Goal: Task Accomplishment & Management: Complete application form

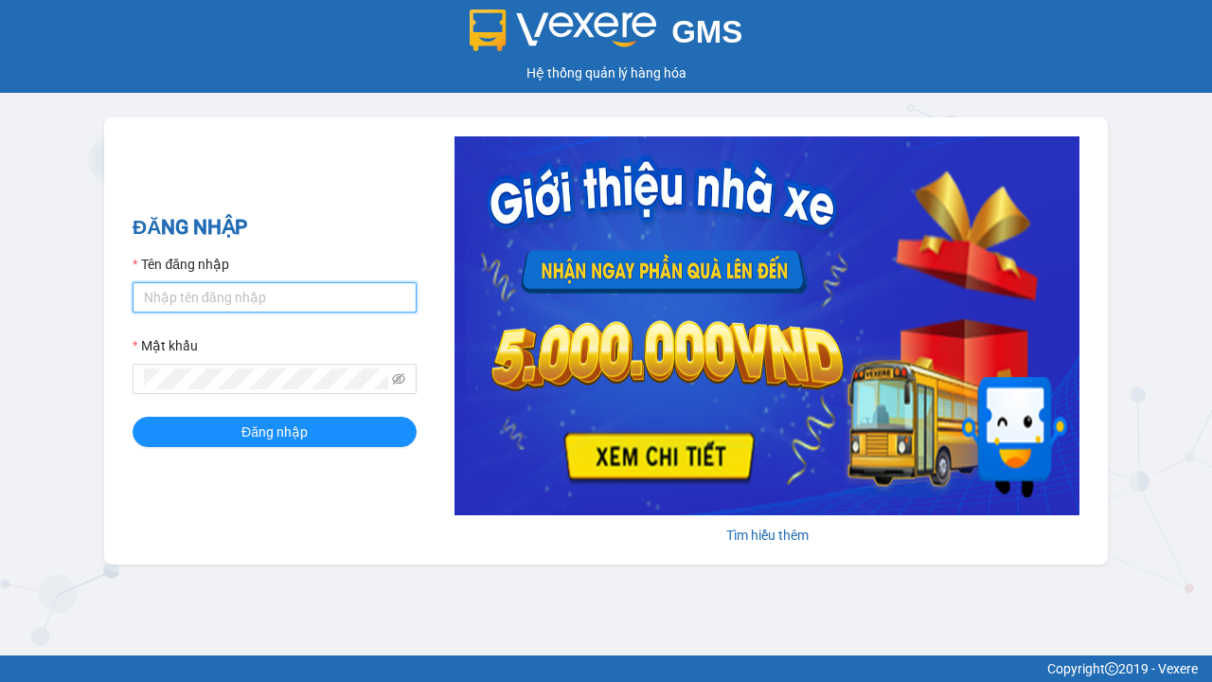
click at [275, 296] on input "Tên đăng nhập" at bounding box center [275, 297] width 284 height 30
type input "ly.xtl"
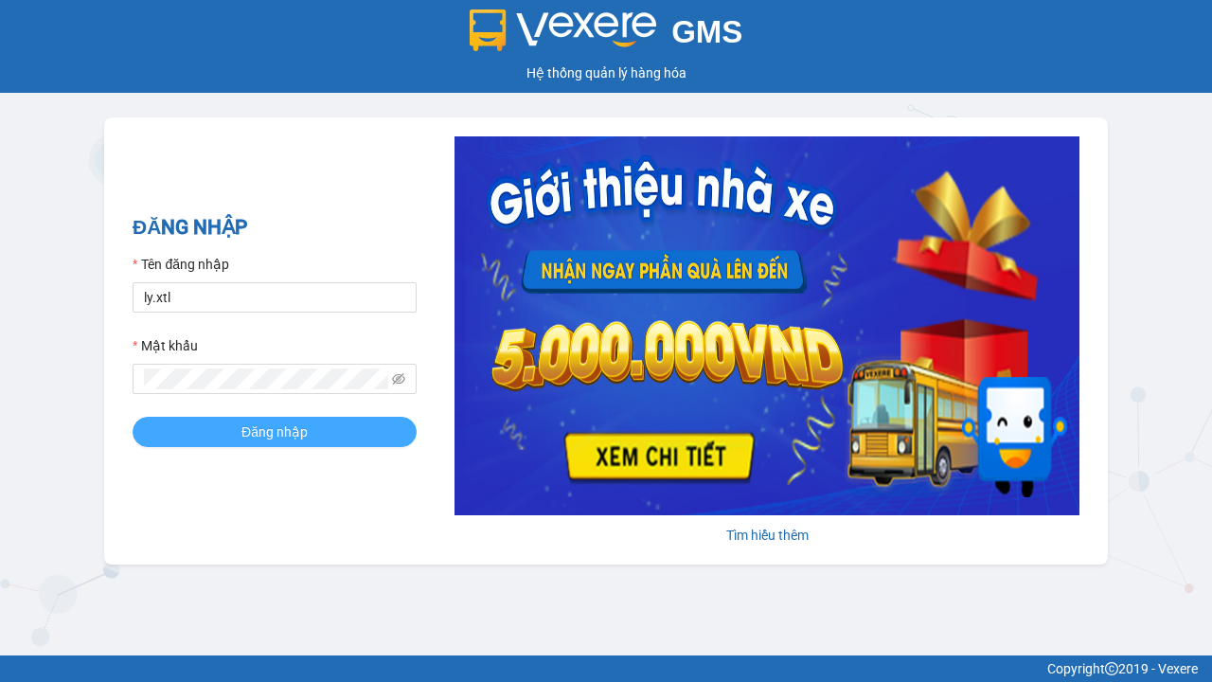
click at [275, 431] on span "Đăng nhập" at bounding box center [275, 431] width 66 height 21
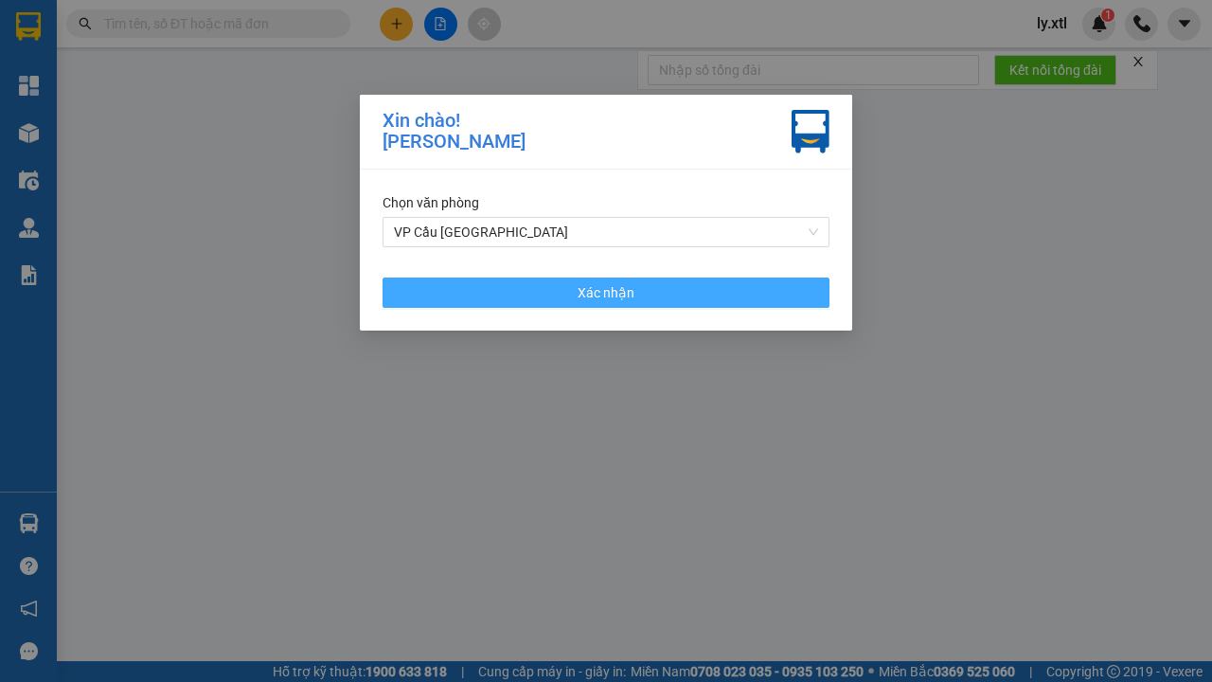
click at [606, 292] on span "Xác nhận" at bounding box center [606, 292] width 57 height 21
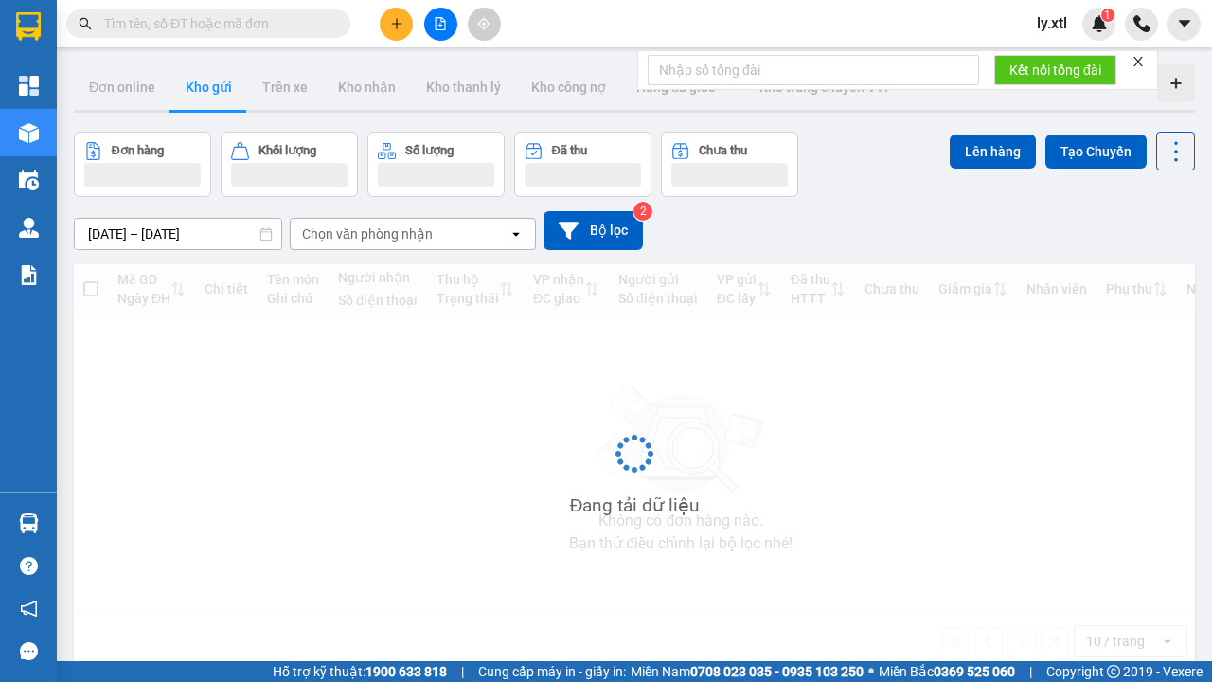
click at [396, 24] on icon "plus" at bounding box center [396, 23] width 10 height 1
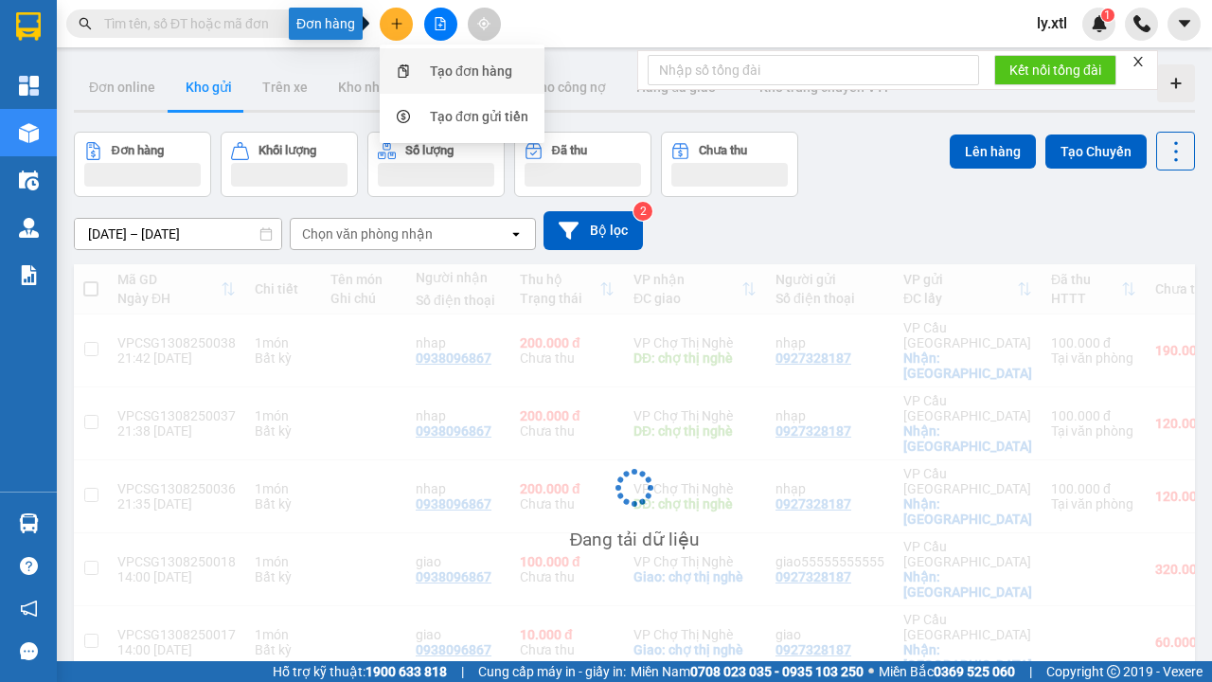
click at [472, 71] on div "Tạo đơn hàng" at bounding box center [471, 71] width 82 height 21
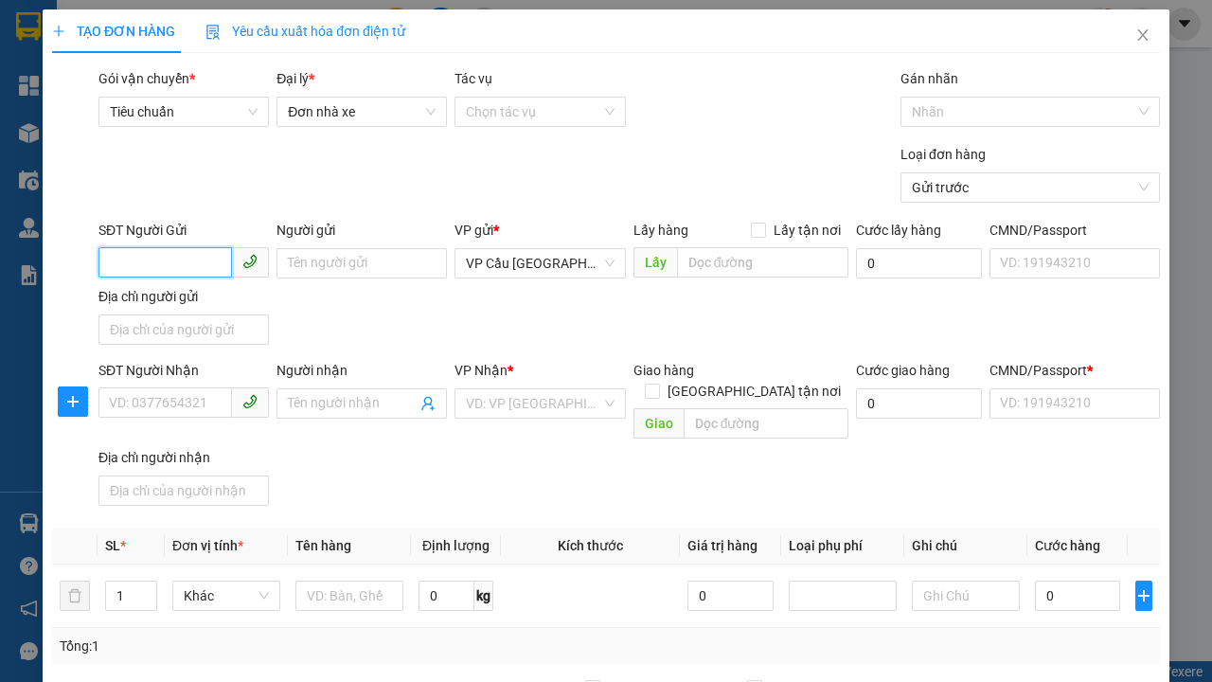
click at [165, 247] on input "SĐT Người Gửi" at bounding box center [166, 262] width 134 height 30
type input "0927328187"
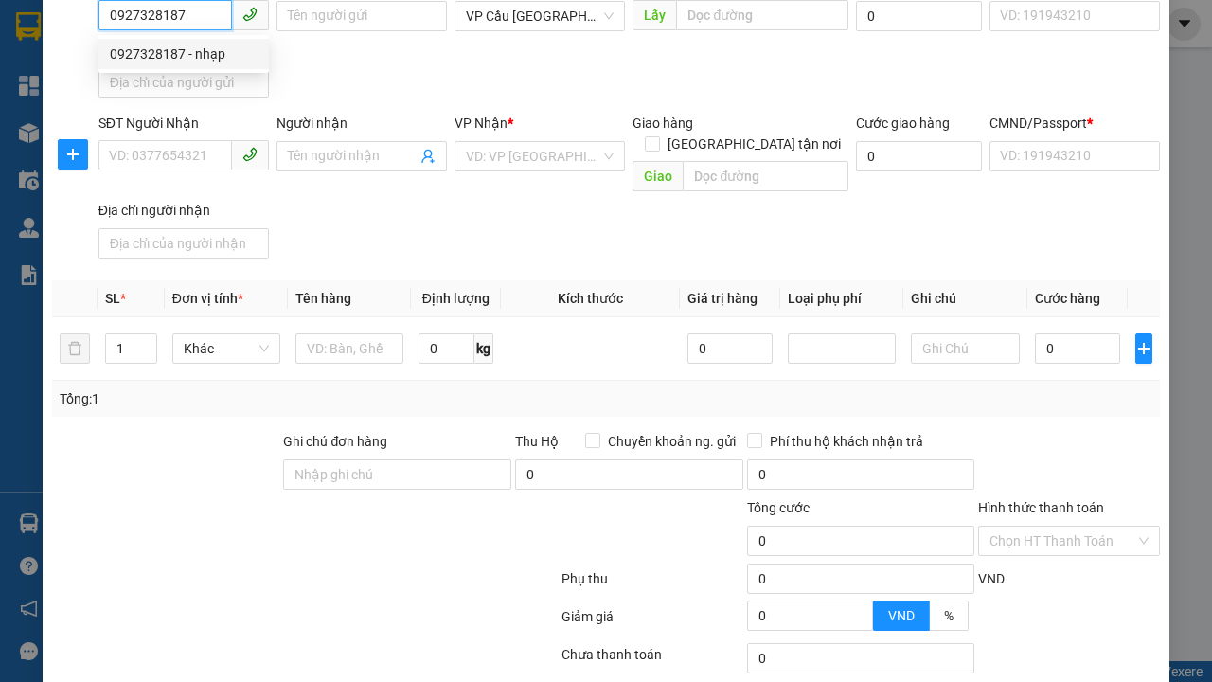
click at [184, 54] on div "0927328187 - nhạp" at bounding box center [184, 54] width 148 height 21
type input "nhạp"
checkbox input "true"
type input "[GEOGRAPHIC_DATA]"
type input "123456789112"
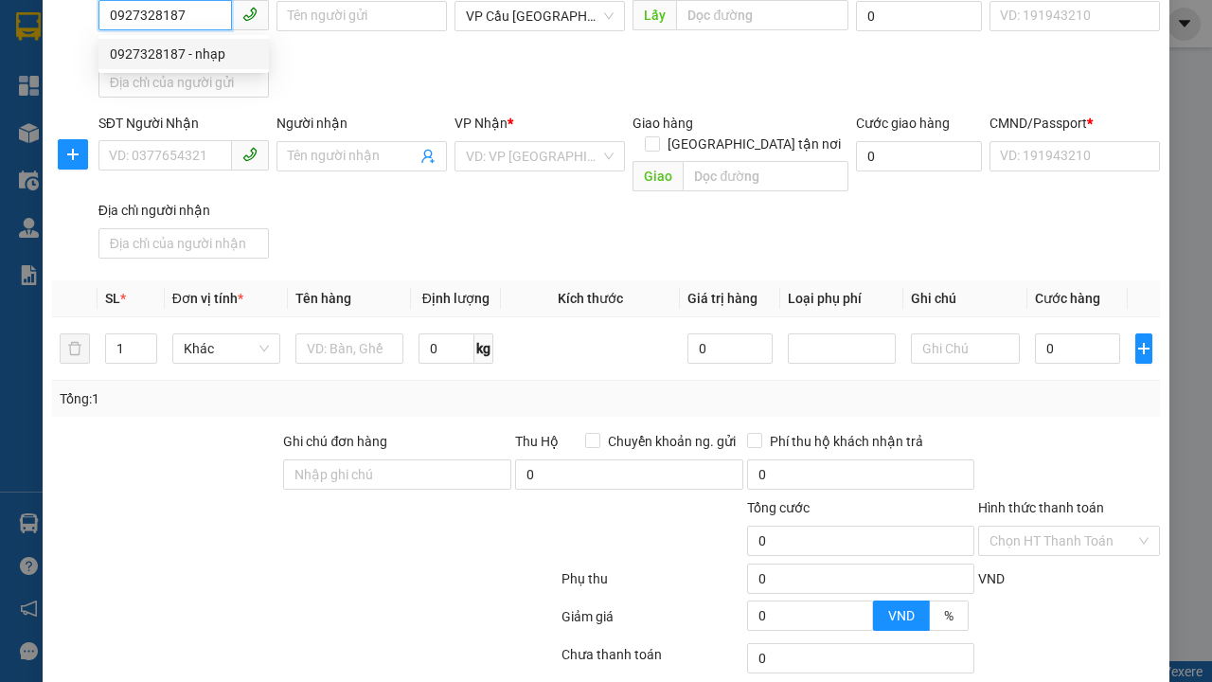
type input "0938096867"
type input "nhap"
type input "chợ thị nghè"
type input "10.000"
type input "123456789456"
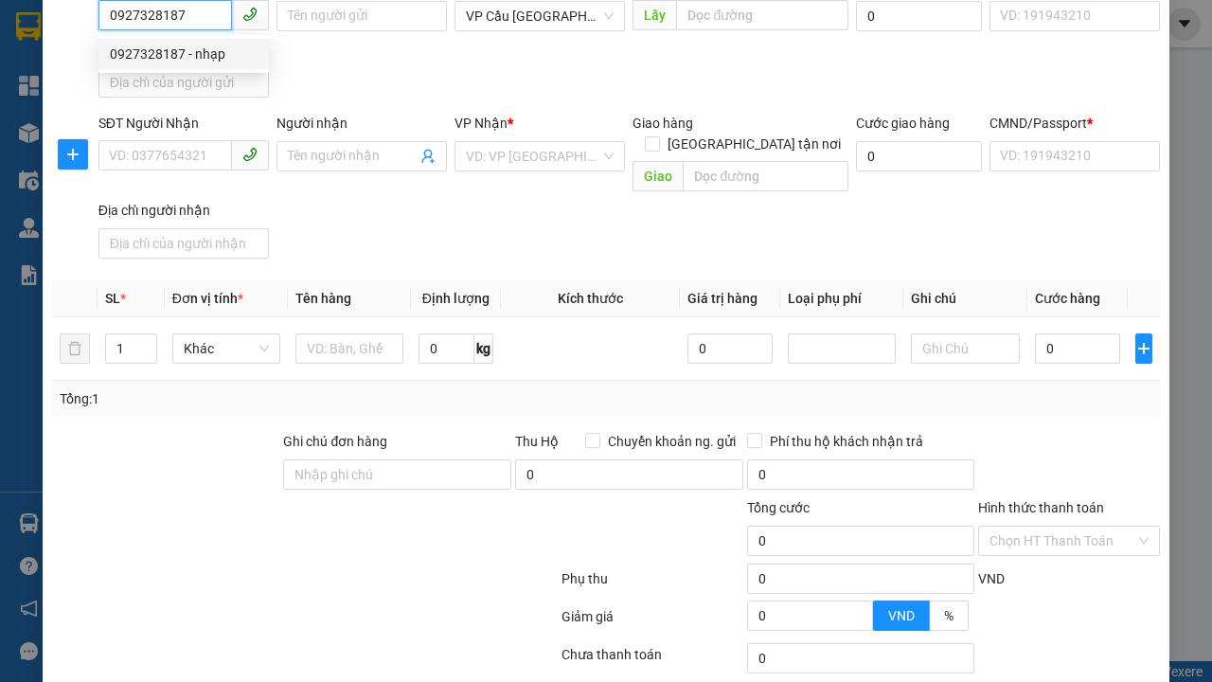
type input "200.000"
type input "15.000"
type input "20.000"
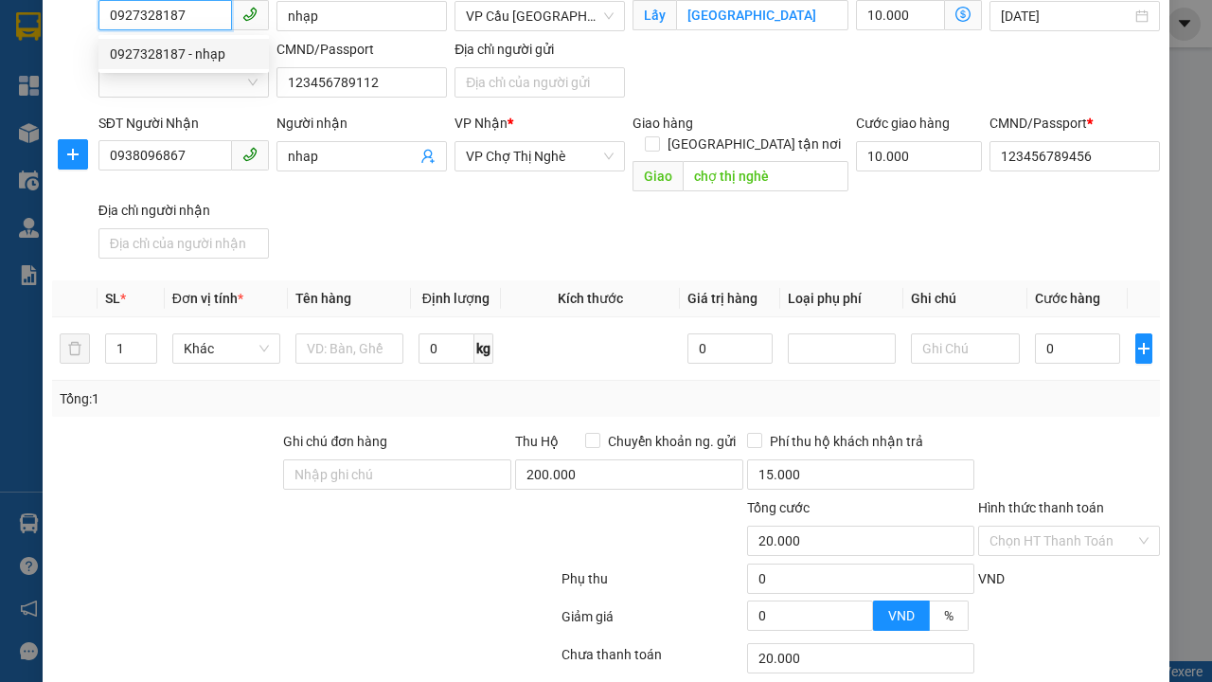
type input "320.000"
type input "0927328187"
click at [1063, 527] on input "Hình thức thanh toán" at bounding box center [1063, 541] width 146 height 28
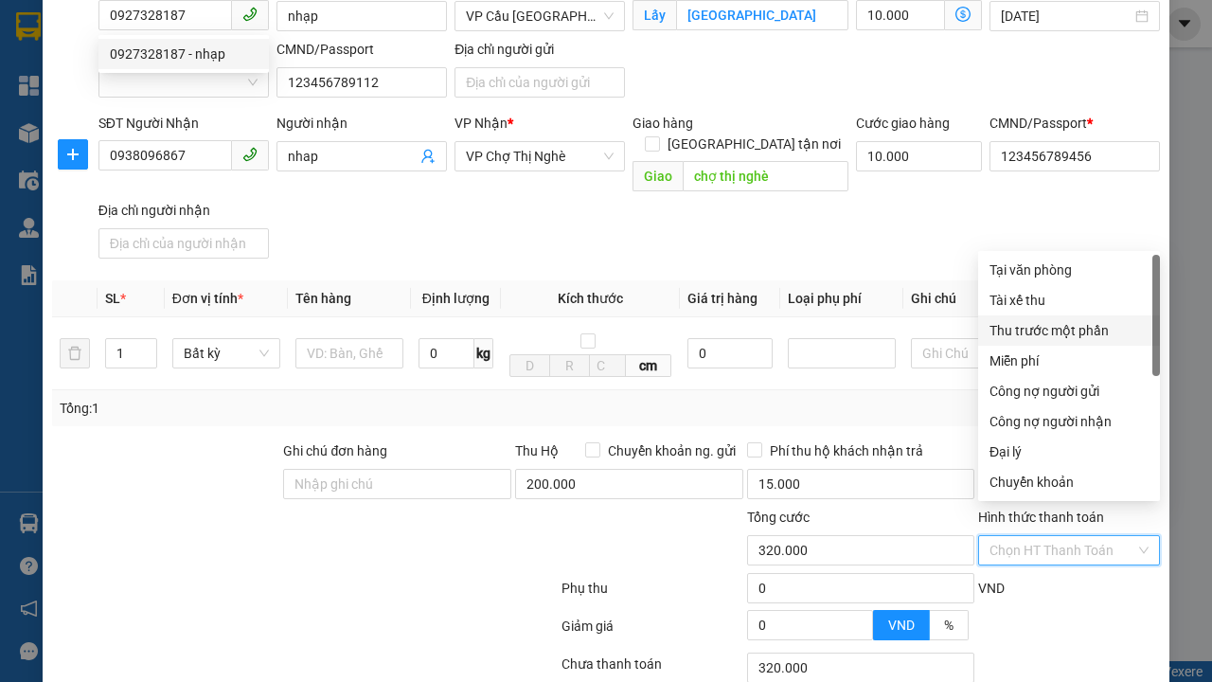
type input "0"
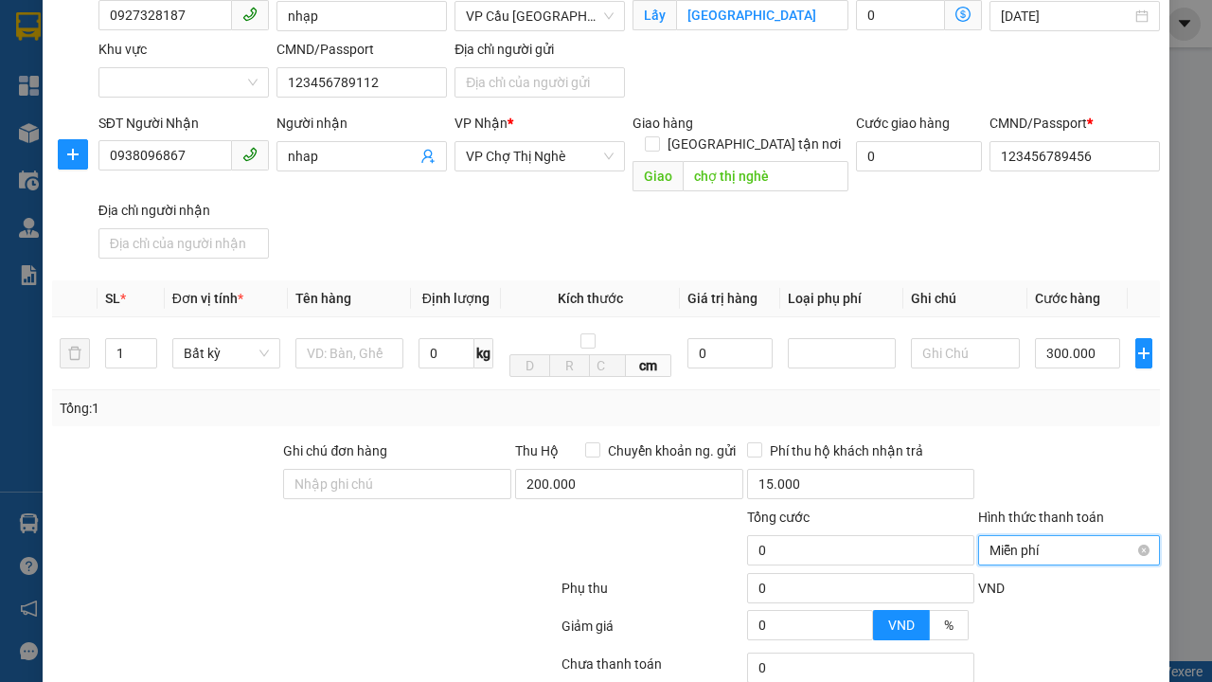
click at [1040, 536] on span "Miễn phí" at bounding box center [1069, 550] width 159 height 28
